Goal: Transaction & Acquisition: Purchase product/service

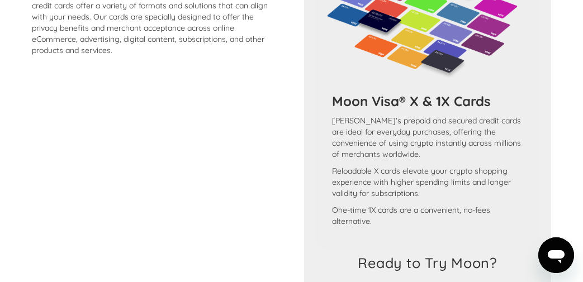
scroll to position [1056, 0]
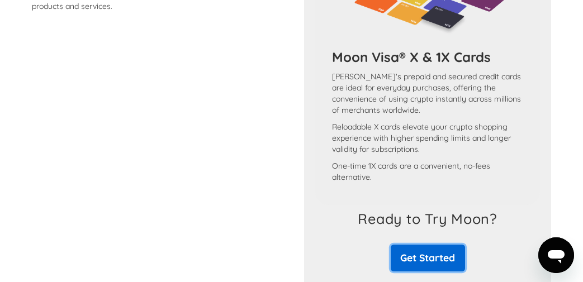
click at [439, 267] on link "Get Started" at bounding box center [428, 258] width 74 height 26
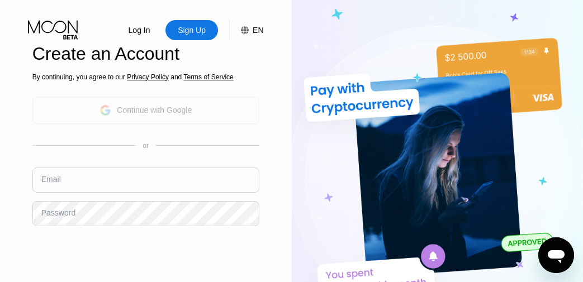
click at [166, 112] on div "Continue with Google" at bounding box center [154, 110] width 75 height 9
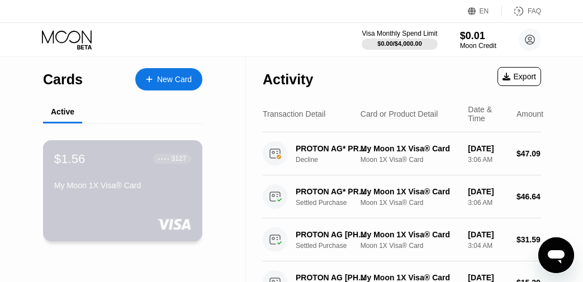
click at [119, 187] on div "My Moon 1X Visa® Card" at bounding box center [122, 185] width 137 height 9
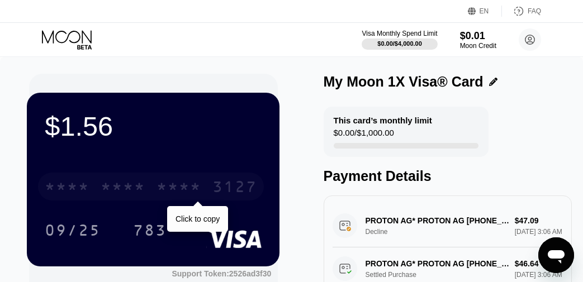
click at [164, 191] on div "* * * *" at bounding box center [179, 188] width 45 height 18
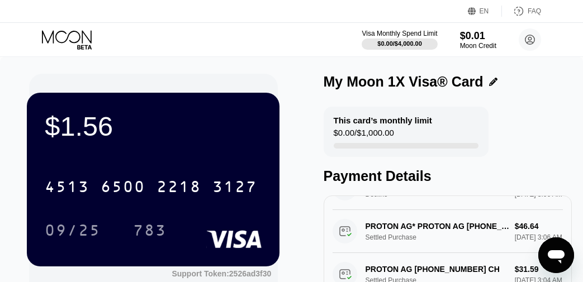
click at [398, 127] on div "This card’s monthly limit $0.00 / $1,000.00" at bounding box center [406, 132] width 165 height 50
drag, startPoint x: 398, startPoint y: 126, endPoint x: 424, endPoint y: 104, distance: 34.9
click at [408, 118] on div "This card’s monthly limit $0.00 / $1,000.00" at bounding box center [406, 132] width 165 height 50
drag, startPoint x: 461, startPoint y: 36, endPoint x: 428, endPoint y: 50, distance: 36.6
click at [460, 36] on div "$0.01" at bounding box center [478, 36] width 37 height 12
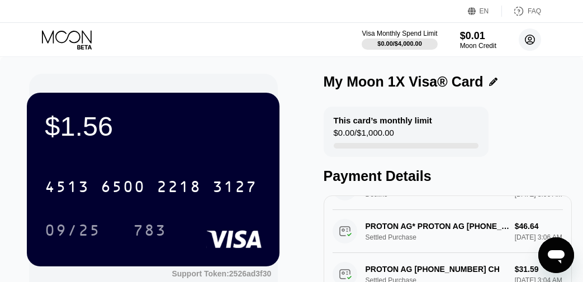
click at [532, 36] on icon at bounding box center [530, 40] width 22 height 22
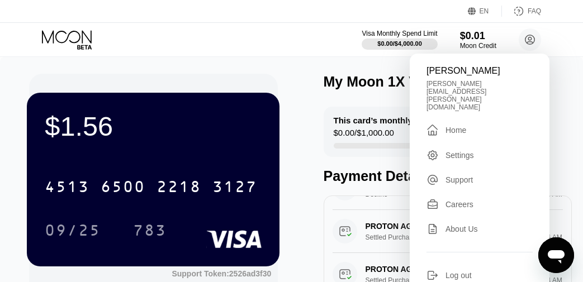
click at [306, 130] on div "$1.56 4513 6500 2218 3127 09/25 783 Support Token: 2526ad3f30 Tags Add Tag Mark…" at bounding box center [291, 233] width 525 height 318
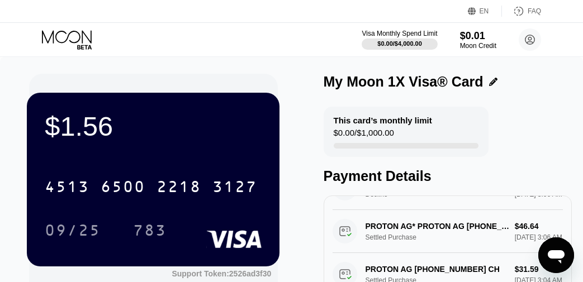
click at [305, 130] on div "$1.56 4513 6500 2218 3127 09/25 783 Support Token: 2526ad3f30 Tags Add Tag Mark…" at bounding box center [291, 233] width 525 height 318
click at [73, 40] on icon at bounding box center [68, 40] width 52 height 20
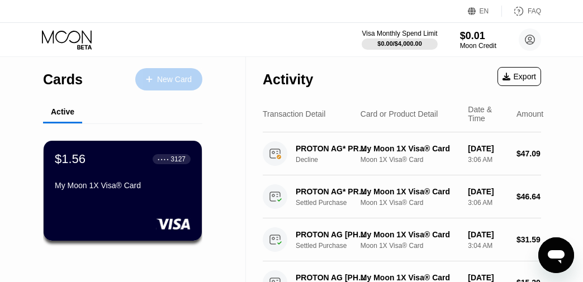
click at [157, 72] on div "New Card" at bounding box center [168, 79] width 67 height 22
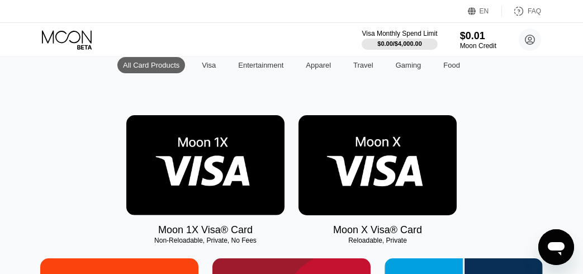
scroll to position [121, 0]
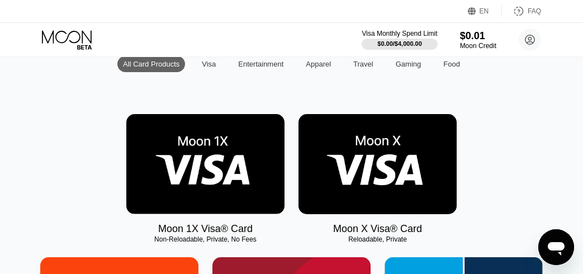
click at [206, 165] on img at bounding box center [205, 164] width 158 height 100
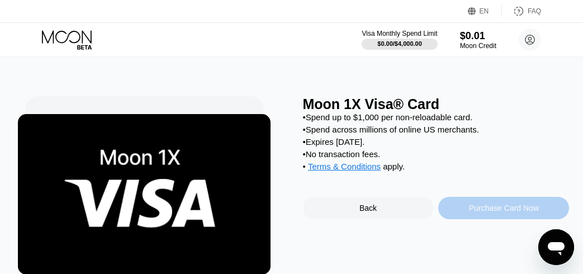
click at [494, 209] on div "Purchase Card Now" at bounding box center [504, 208] width 70 height 9
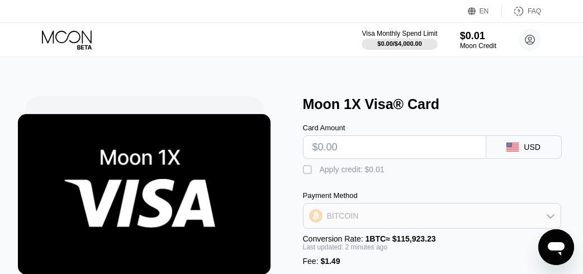
click at [549, 220] on icon at bounding box center [550, 215] width 9 height 9
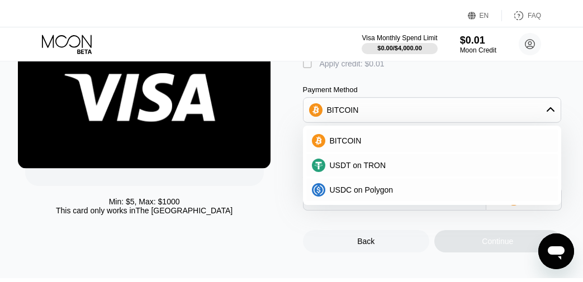
scroll to position [157, 0]
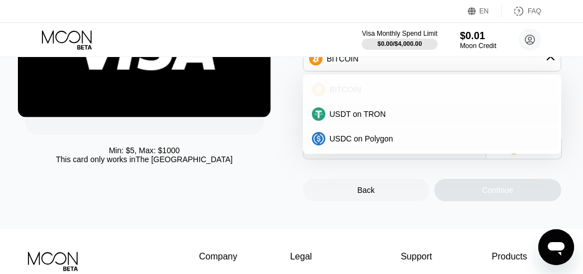
click at [334, 93] on span "BITCOIN" at bounding box center [346, 89] width 32 height 9
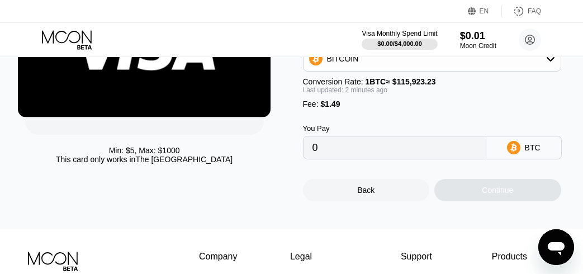
click at [341, 148] on input "0" at bounding box center [395, 147] width 164 height 22
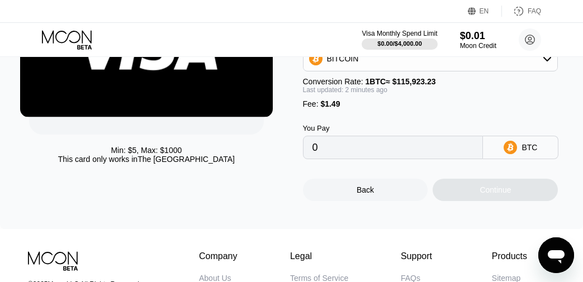
click at [319, 146] on input "0" at bounding box center [394, 147] width 162 height 22
click at [320, 150] on input "0" at bounding box center [394, 147] width 162 height 22
click at [366, 154] on input "0" at bounding box center [394, 147] width 162 height 22
click at [365, 154] on input "0" at bounding box center [394, 147] width 162 height 22
click at [362, 153] on input "0" at bounding box center [394, 147] width 162 height 22
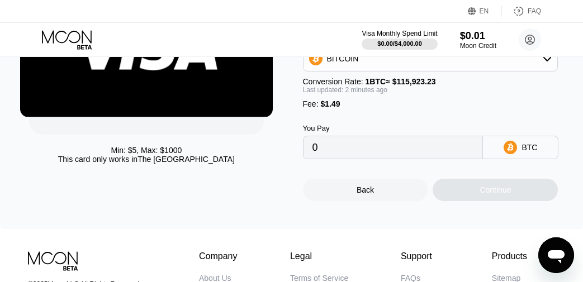
drag, startPoint x: 538, startPoint y: 149, endPoint x: 523, endPoint y: 146, distance: 14.9
click at [537, 149] on div "BTC" at bounding box center [520, 147] width 75 height 23
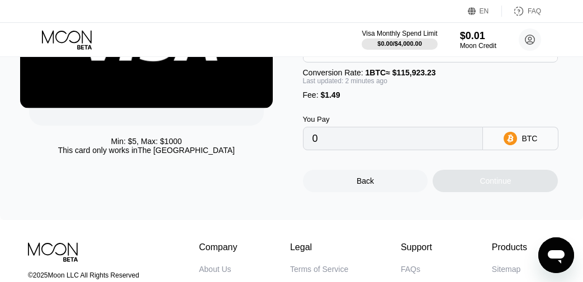
scroll to position [29, 0]
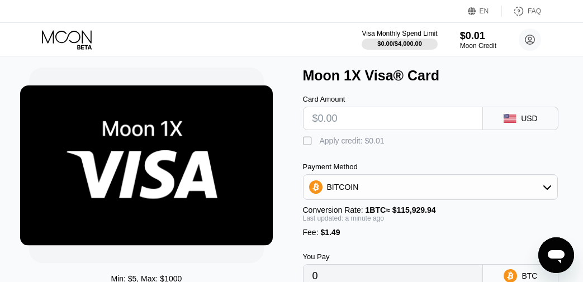
click at [327, 118] on input "text" at bounding box center [394, 118] width 162 height 22
type input "$1"
type input "0.00002148"
type input "$19"
type input "0.00017675"
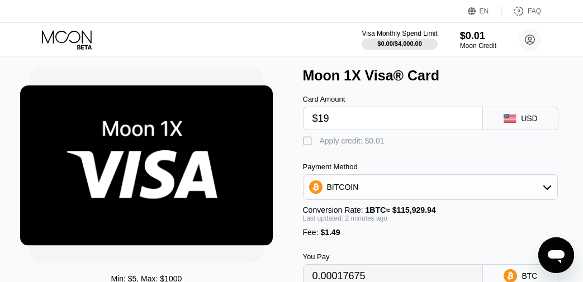
type input "$199"
type input "0.00172941"
type input "$19"
type input "0.00017675"
type input "$1"
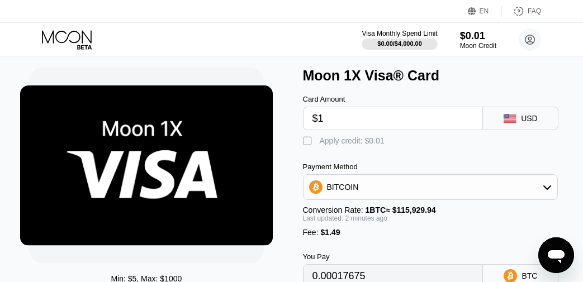
type input "0.00002148"
type input "$10"
type input "0.00009912"
type input "$109"
type input "0.00095308"
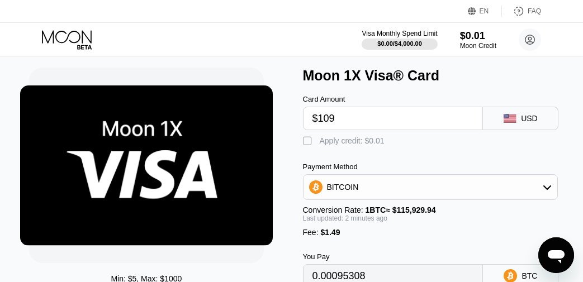
type input "$109"
click at [303, 145] on div "" at bounding box center [308, 141] width 11 height 11
type input "0.00095299"
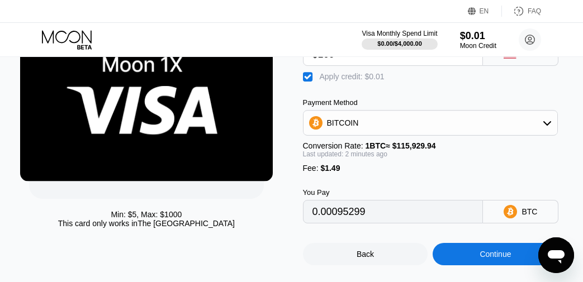
scroll to position [98, 0]
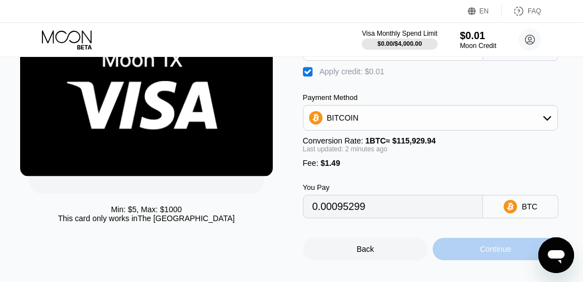
click at [452, 253] on div "Continue" at bounding box center [495, 249] width 125 height 22
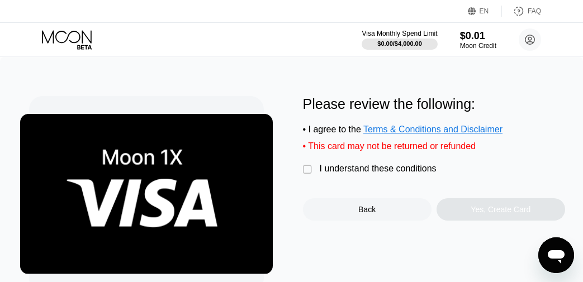
click at [304, 168] on div "" at bounding box center [308, 169] width 11 height 11
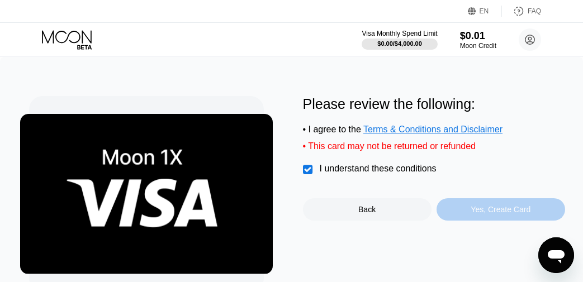
click at [461, 211] on div "Yes, Create Card" at bounding box center [501, 209] width 129 height 22
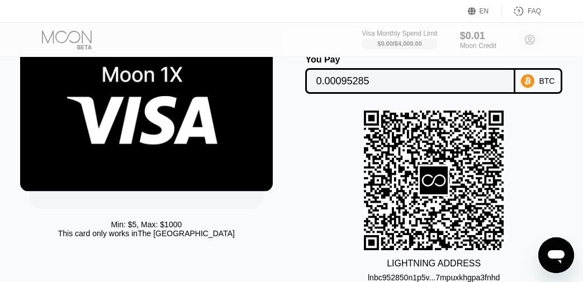
scroll to position [30, 0]
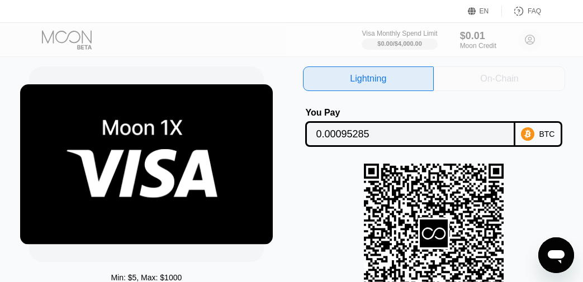
click at [476, 86] on div "On-Chain" at bounding box center [499, 79] width 131 height 25
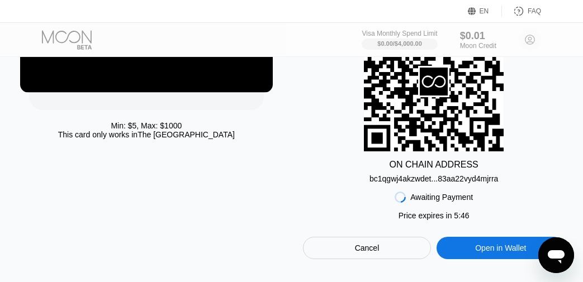
scroll to position [184, 0]
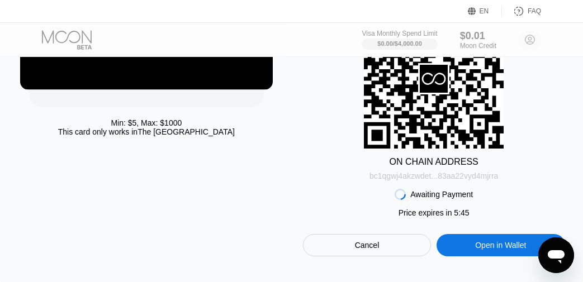
click at [464, 178] on div "bc1qgwj4akzwdet...83aa22vyd4mjrra" at bounding box center [434, 176] width 129 height 9
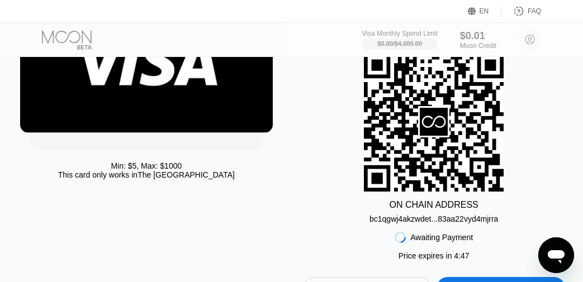
scroll to position [49, 0]
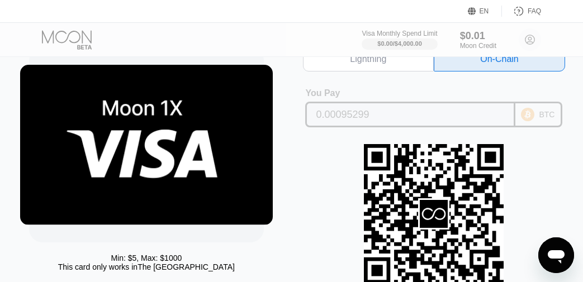
click at [414, 113] on input "0.00095299" at bounding box center [410, 114] width 188 height 22
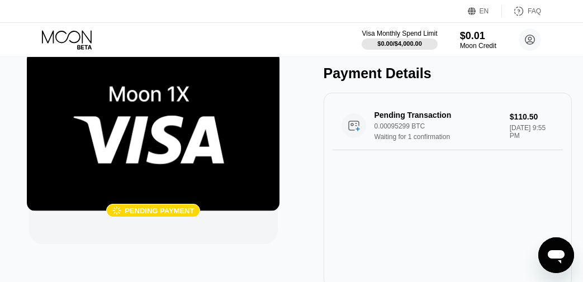
scroll to position [51, 0]
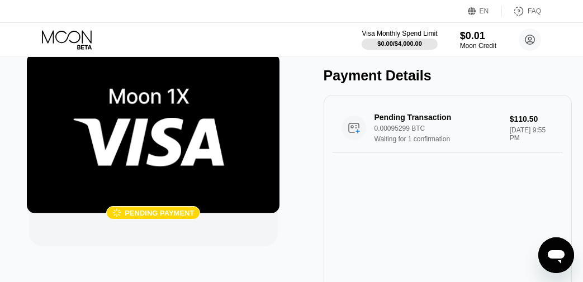
click at [139, 215] on div "Pending payment" at bounding box center [159, 213] width 69 height 8
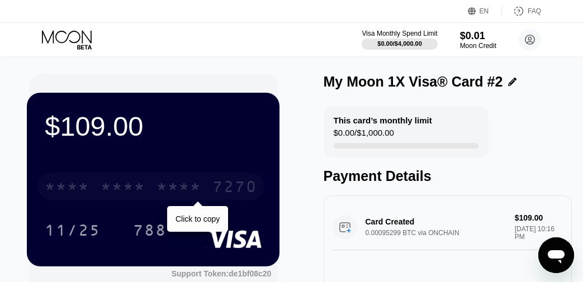
click at [205, 179] on div "* * * * * * * * * * * * 7270" at bounding box center [151, 187] width 226 height 28
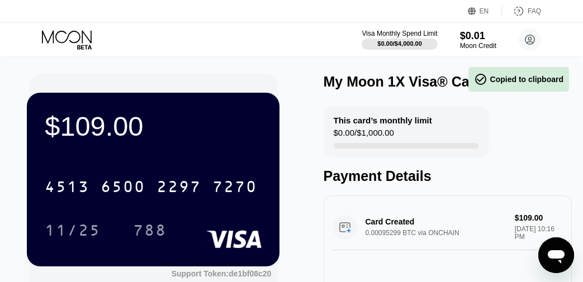
click at [267, 44] on div "Visa Monthly Spend Limit $0.00 / $4,000.00 $0.01 Moon Credit [PERSON_NAME] [PER…" at bounding box center [291, 40] width 583 height 34
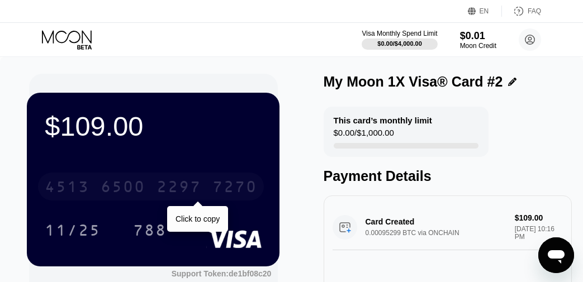
click at [193, 184] on div "2297" at bounding box center [179, 188] width 45 height 18
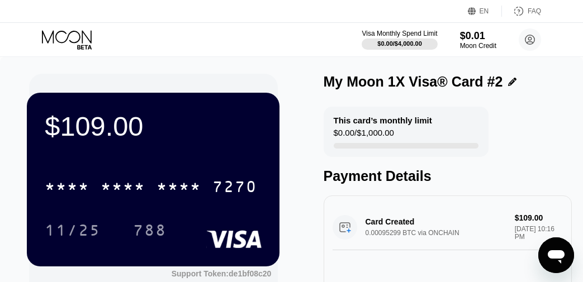
click at [168, 157] on div "$109.00 * * * * * * * * * * * * 7270 11/25 788" at bounding box center [153, 179] width 253 height 173
